Goal: Transaction & Acquisition: Book appointment/travel/reservation

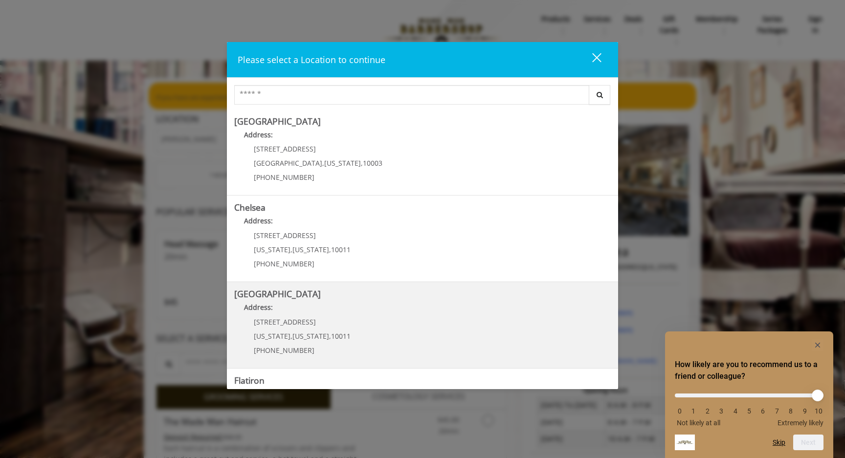
click at [450, 331] on Street "[GEOGRAPHIC_DATA] Address: [STREET_ADDRESS][US_STATE][US_STATE] (646) 850-0041" at bounding box center [422, 325] width 377 height 71
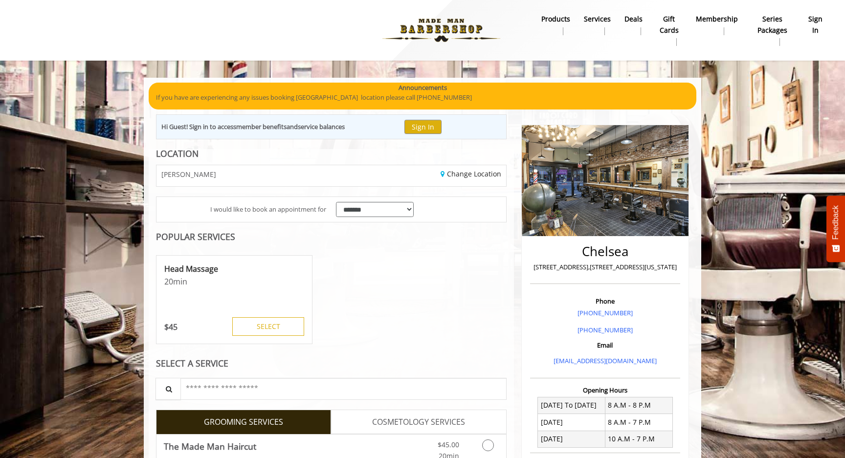
scroll to position [45, 0]
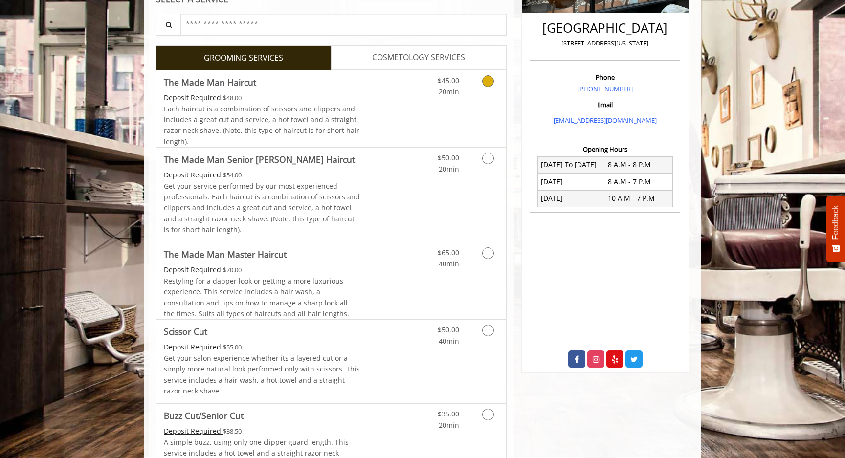
scroll to position [254, 0]
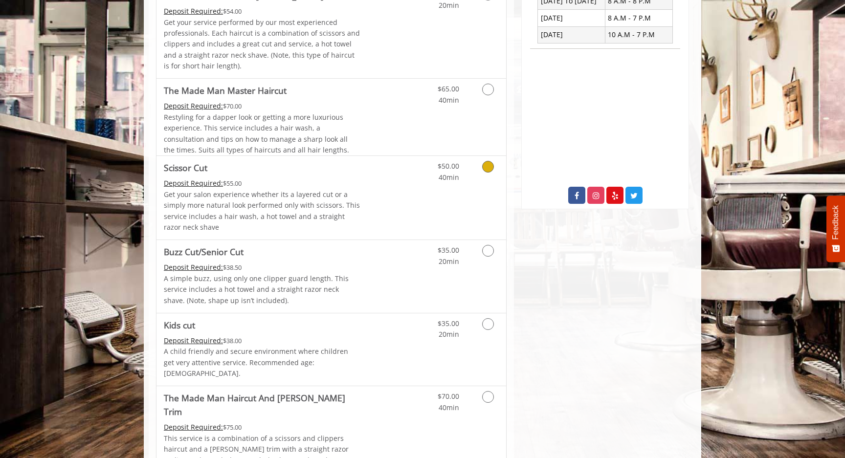
click at [431, 189] on div "$50.00 40min" at bounding box center [463, 198] width 88 height 84
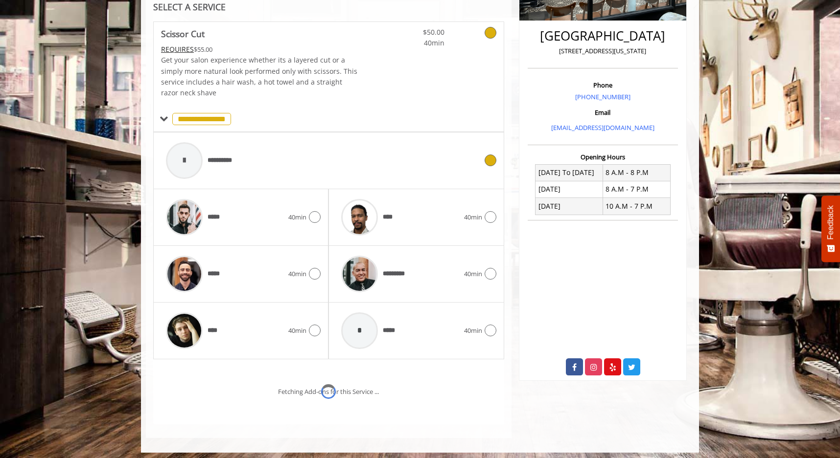
scroll to position [275, 0]
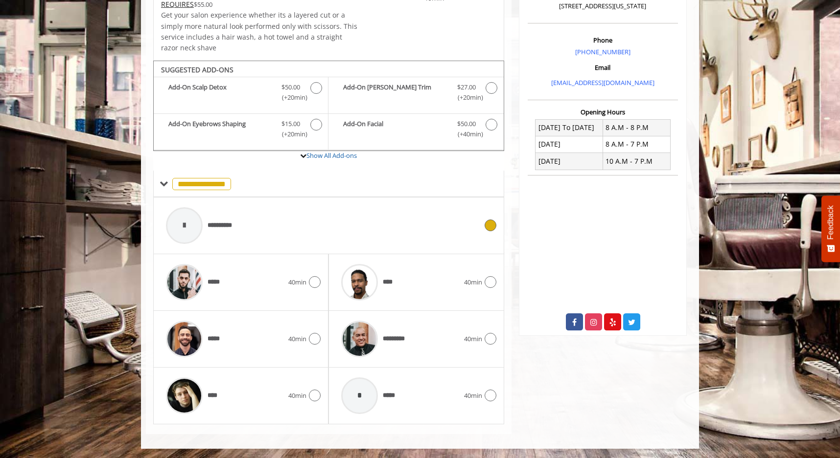
click at [478, 234] on div "**********" at bounding box center [321, 226] width 321 height 46
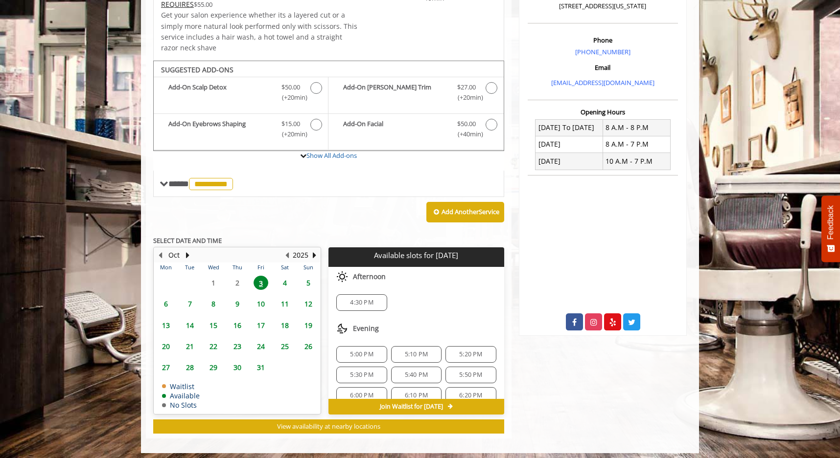
scroll to position [279, 0]
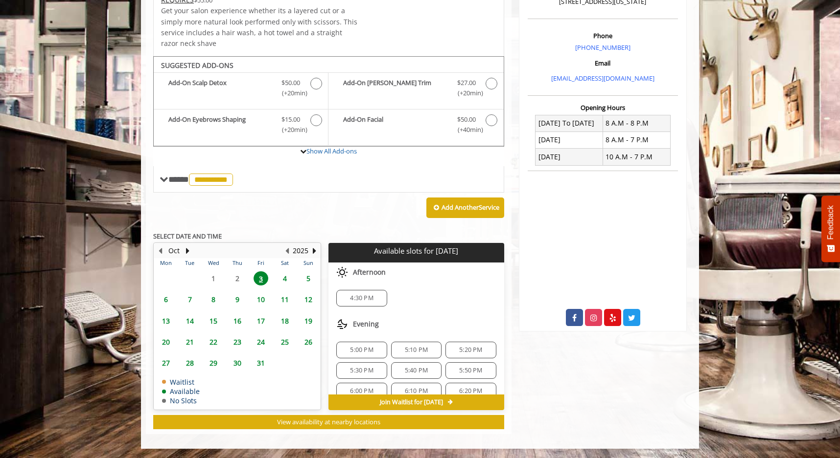
click at [372, 299] on span "4:30 PM" at bounding box center [361, 299] width 23 height 8
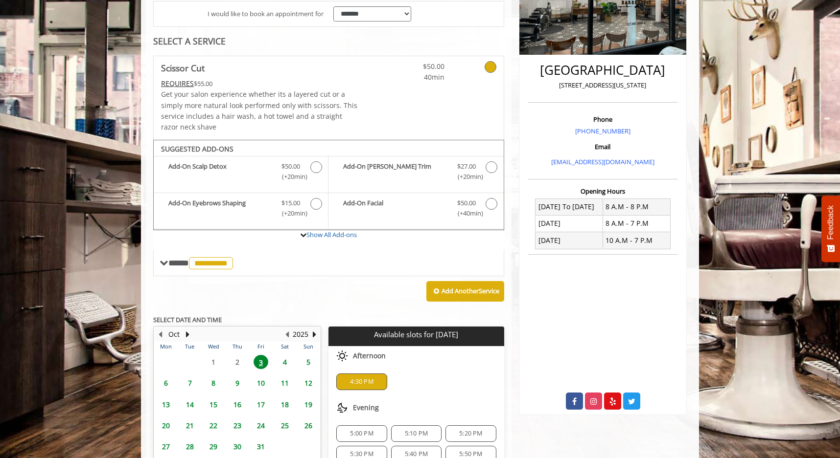
scroll to position [30, 0]
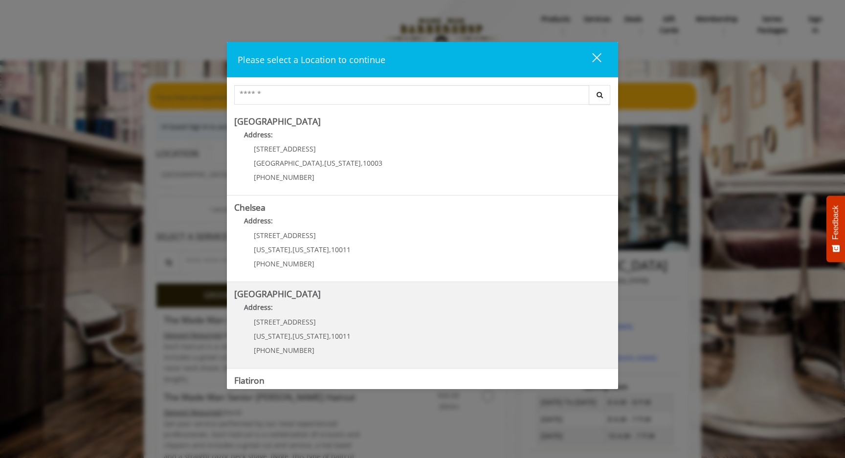
click at [346, 333] on div "[STREET_ADDRESS][US_STATE][US_STATE] (646) 850-0041" at bounding box center [294, 340] width 121 height 43
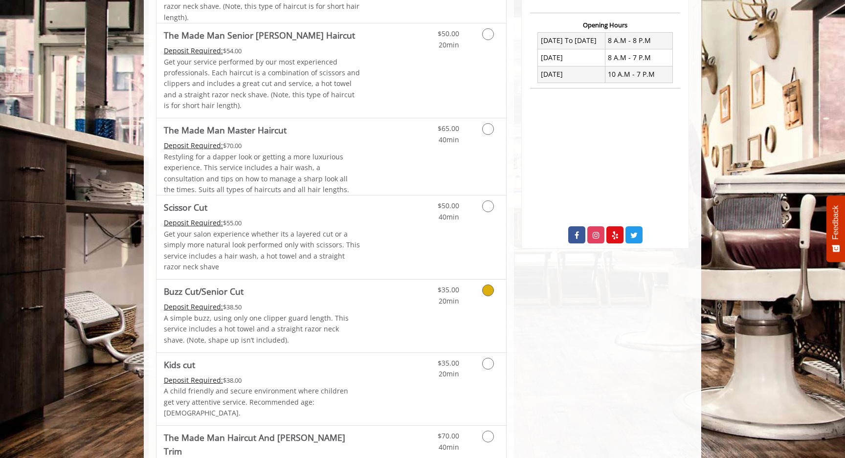
click at [355, 312] on div "Deposit Required: $38.50" at bounding box center [262, 307] width 197 height 11
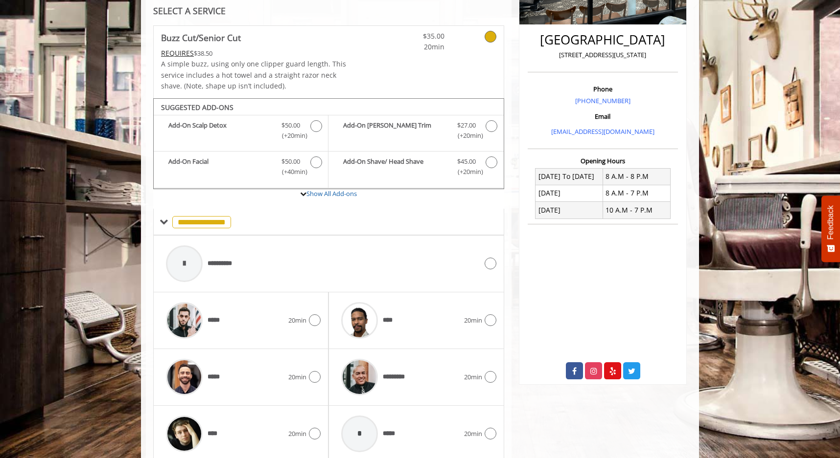
scroll to position [264, 0]
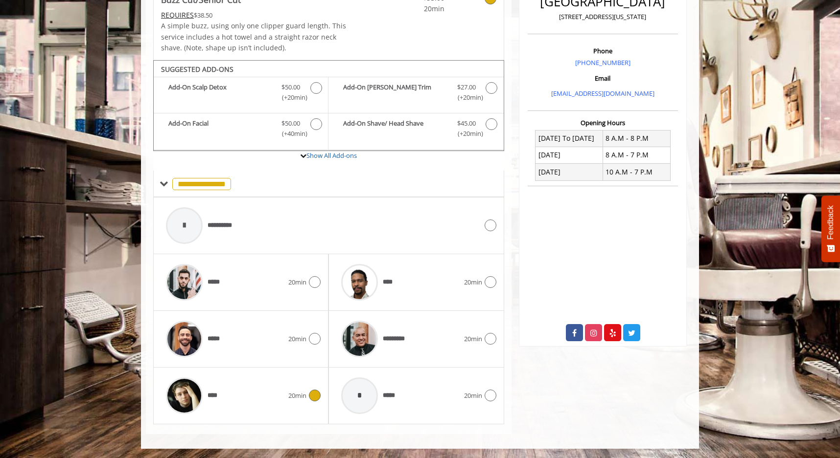
click at [300, 402] on div "**** 20min" at bounding box center [240, 396] width 159 height 46
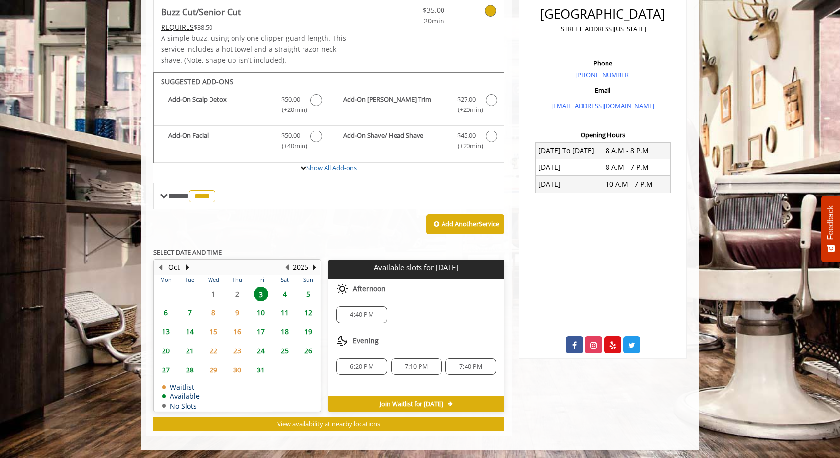
scroll to position [253, 0]
